Goal: Information Seeking & Learning: Learn about a topic

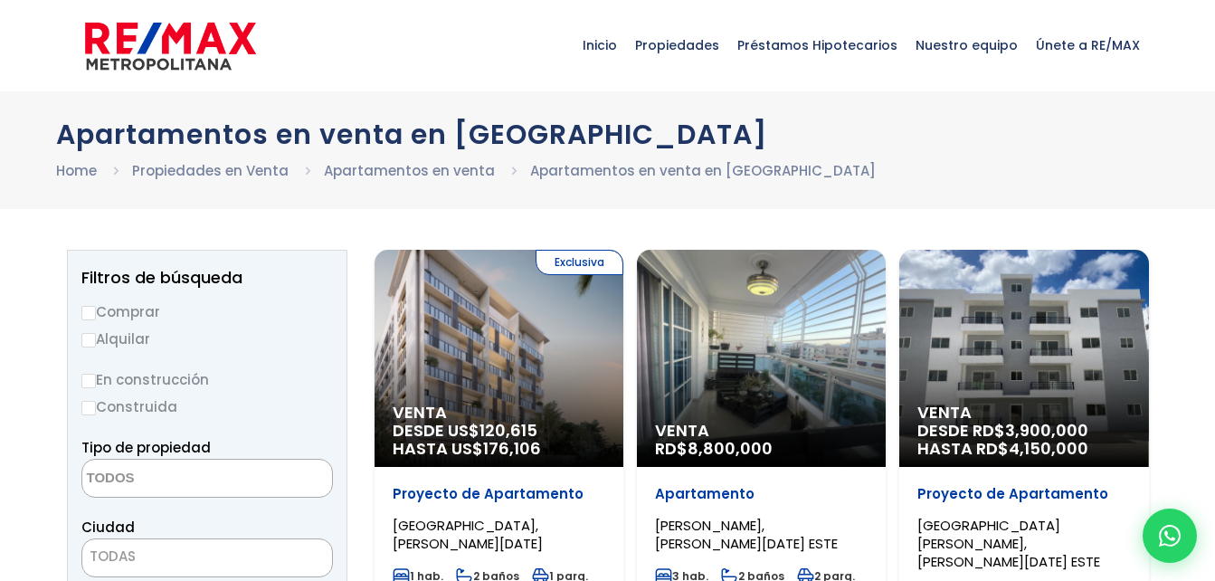
select select
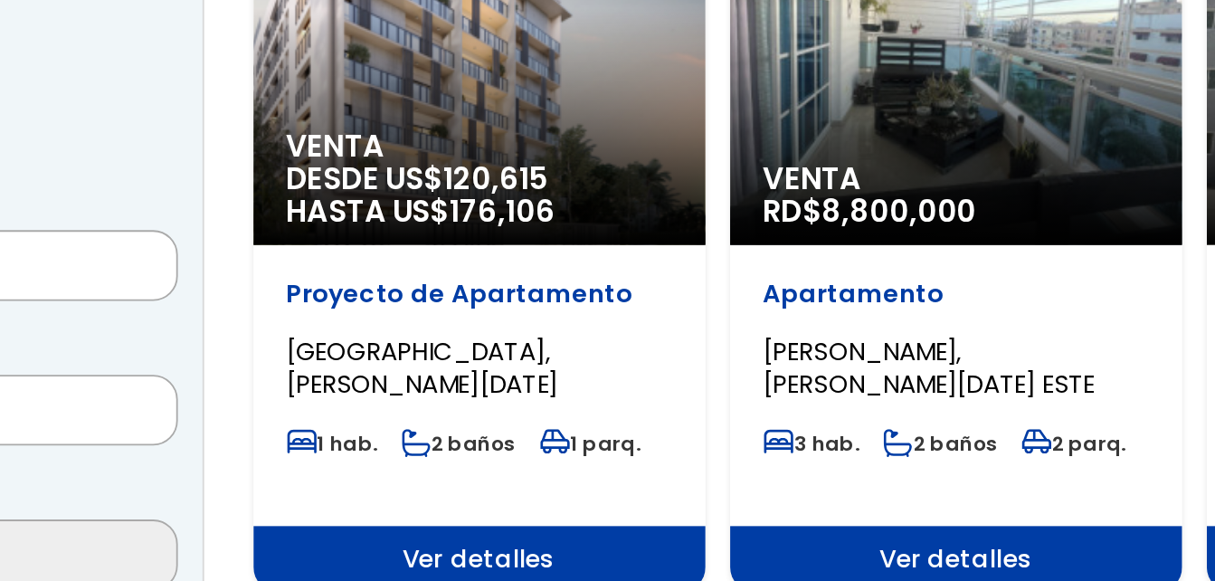
scroll to position [115, 0]
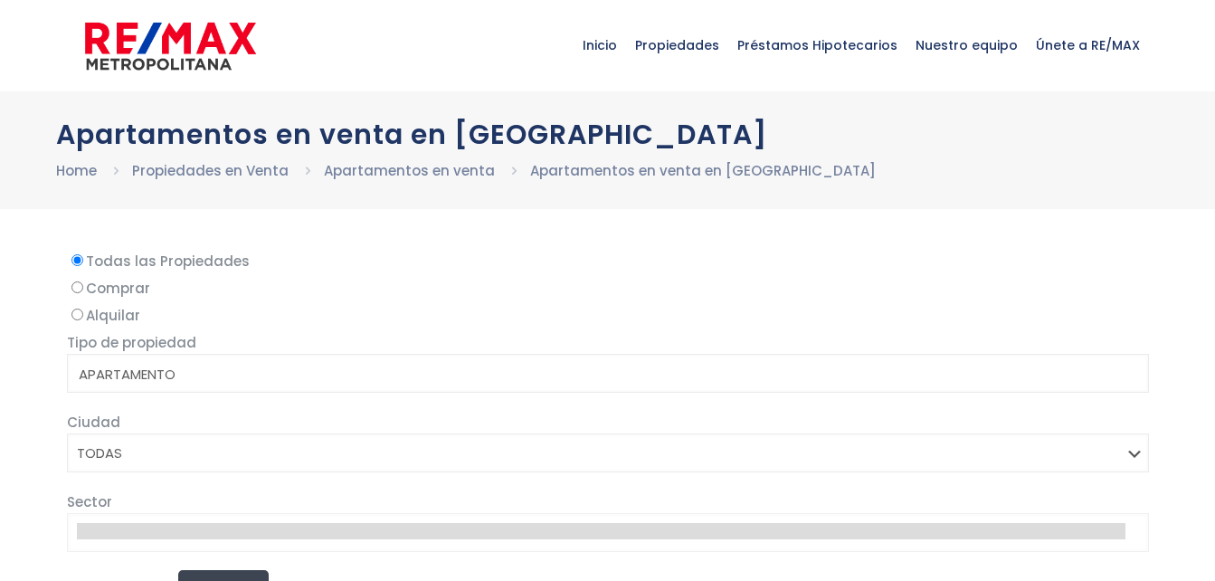
select select
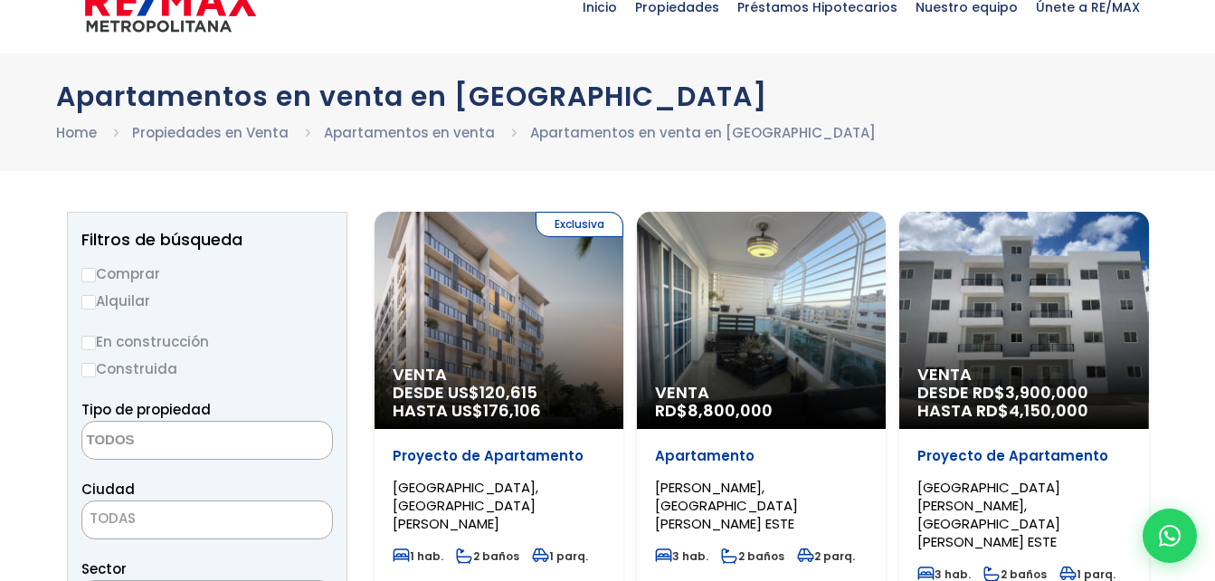
scroll to position [89, 0]
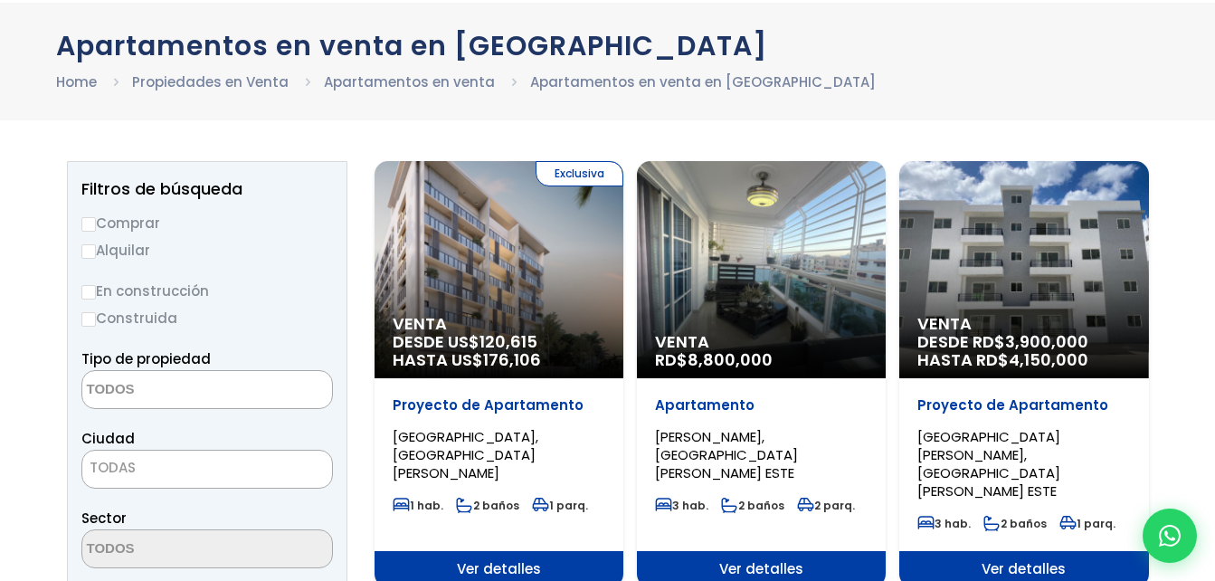
click at [96, 246] on label "Alquilar" at bounding box center [207, 250] width 252 height 23
click at [96, 246] on input "Alquilar" at bounding box center [88, 251] width 14 height 14
radio input "true"
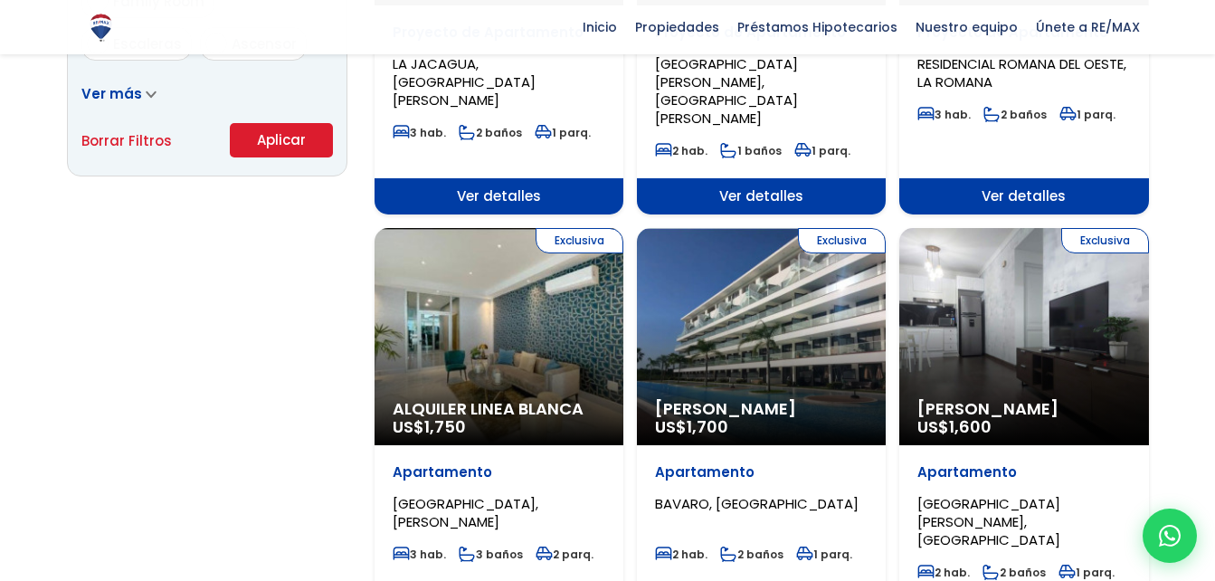
scroll to position [1307, 0]
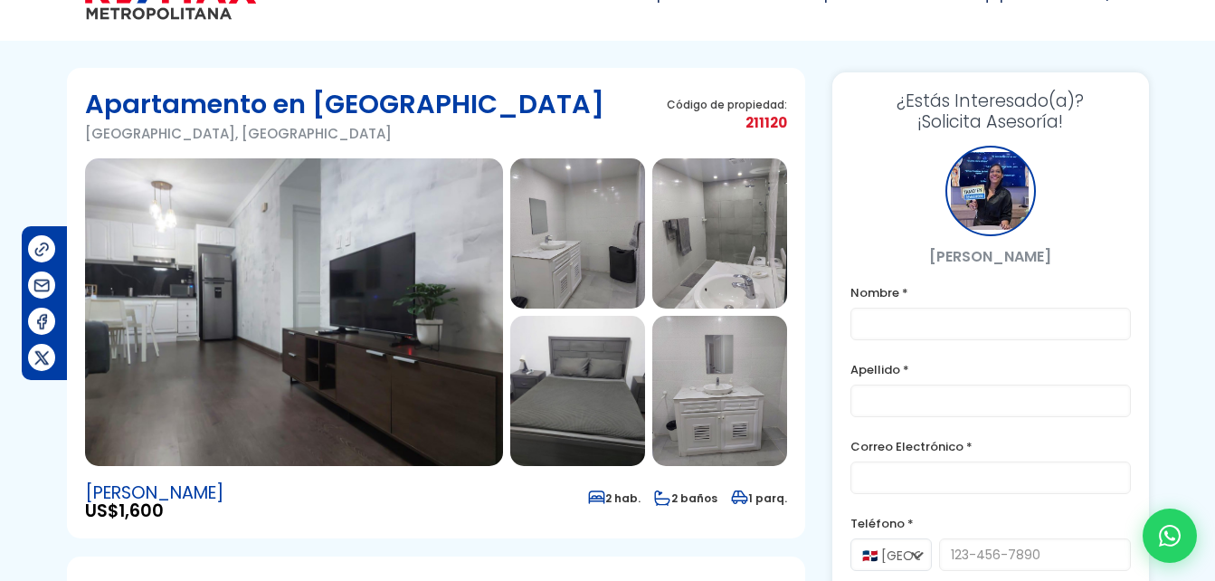
scroll to position [25, 0]
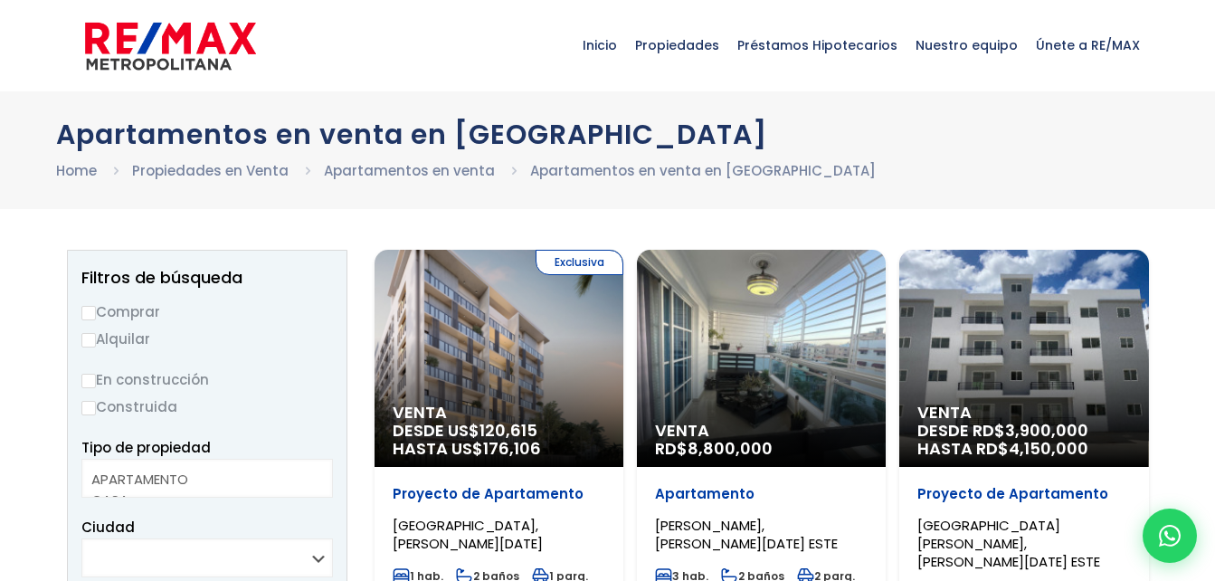
select select
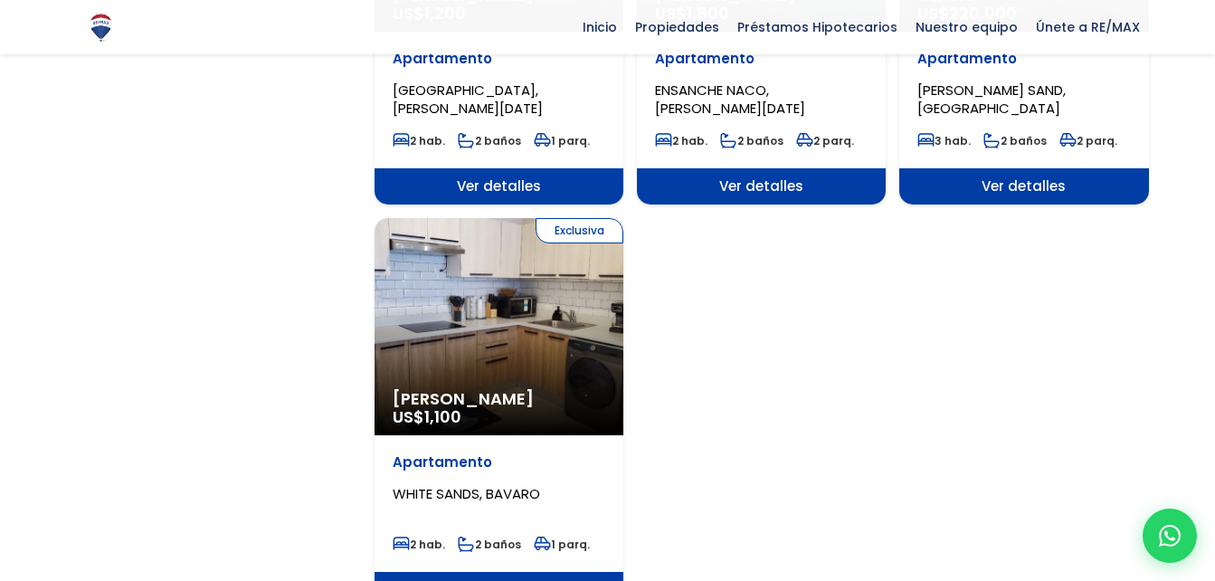
scroll to position [2104, 0]
